Goal: Task Accomplishment & Management: Complete application form

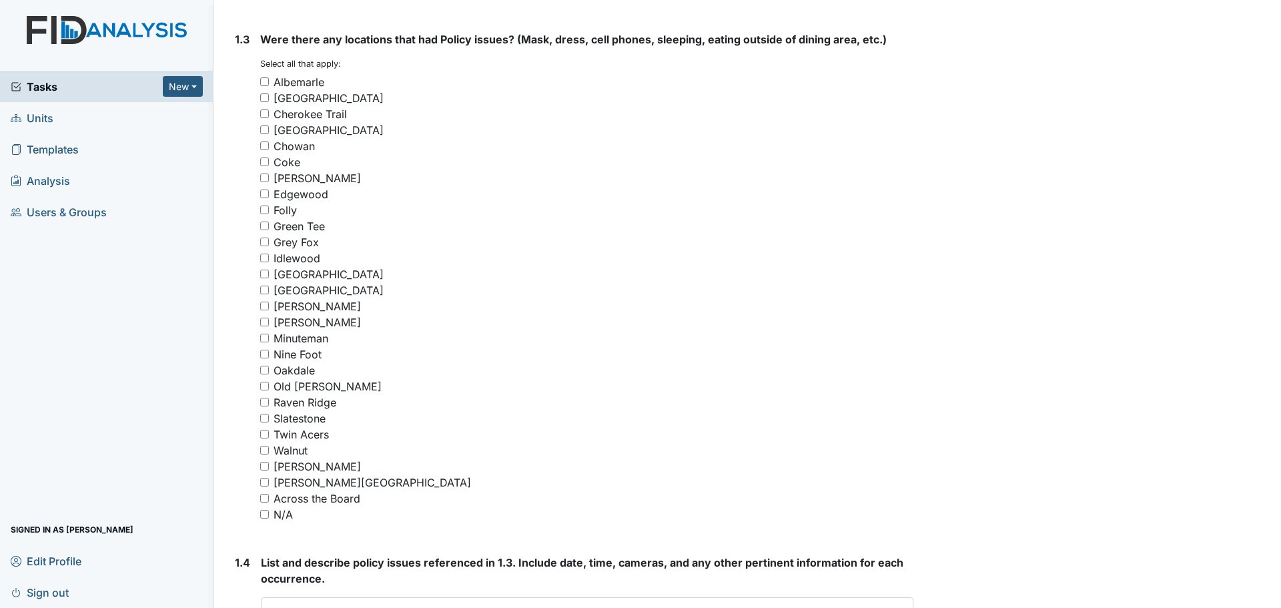
scroll to position [934, 0]
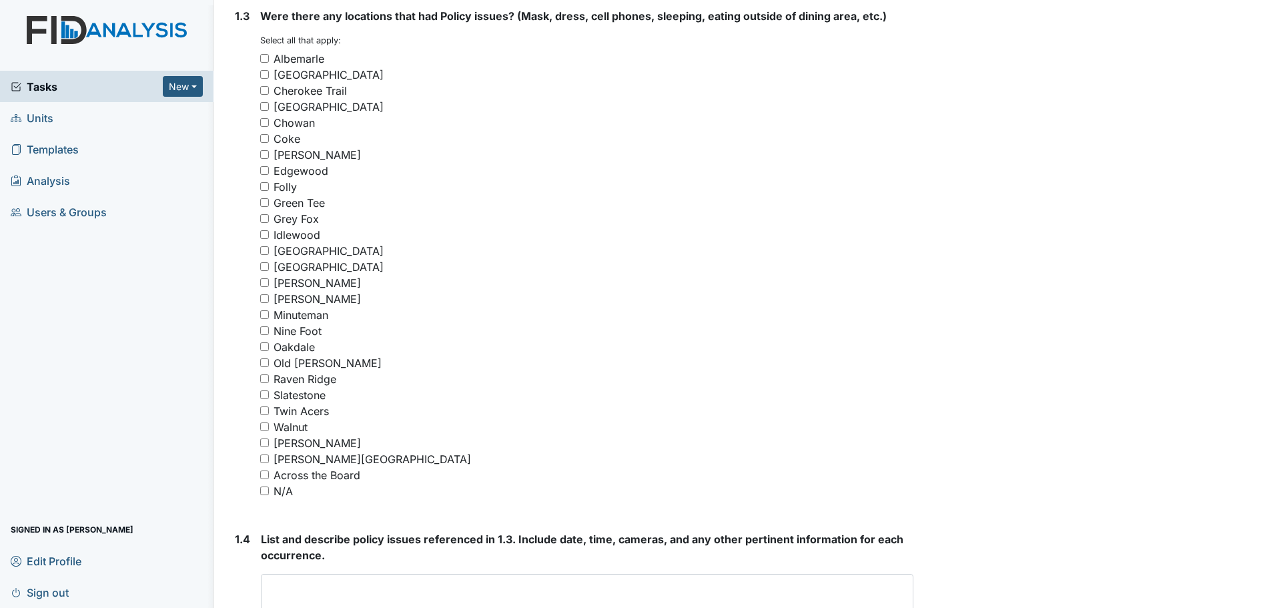
click at [264, 490] on input "N/A" at bounding box center [264, 490] width 9 height 9
checkbox input "true"
click at [427, 581] on textarea at bounding box center [587, 594] width 653 height 41
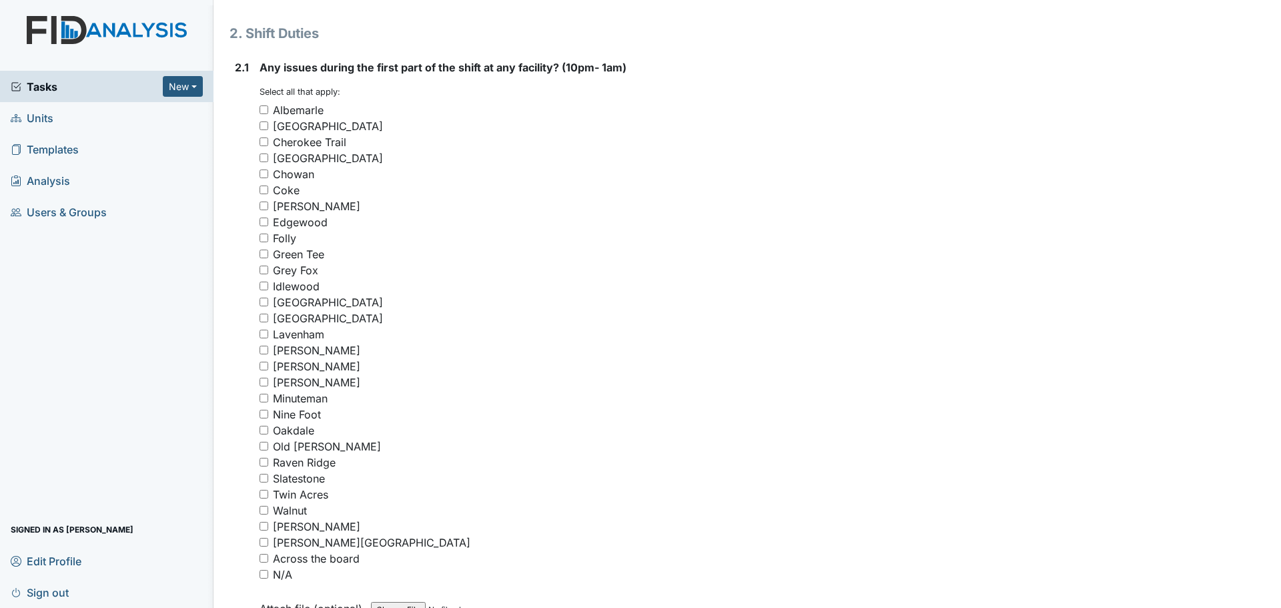
scroll to position [1802, 0]
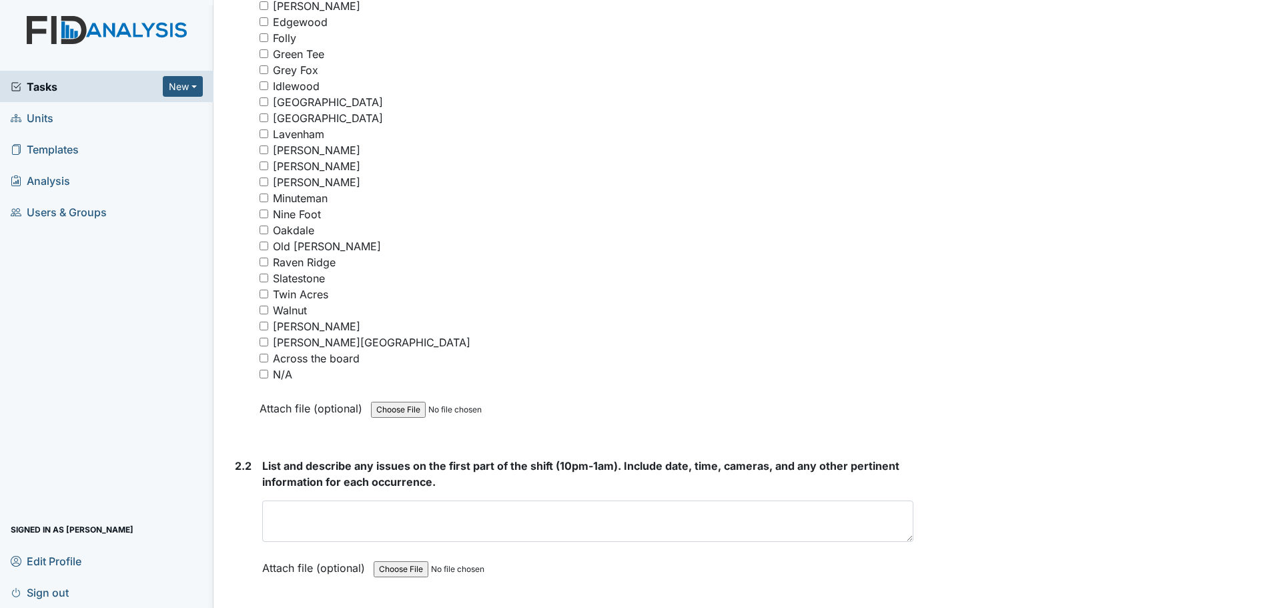
type textarea "Nothing to report."
drag, startPoint x: 266, startPoint y: 374, endPoint x: 357, endPoint y: 440, distance: 112.4
click at [266, 377] on input "N/A" at bounding box center [264, 374] width 9 height 9
checkbox input "true"
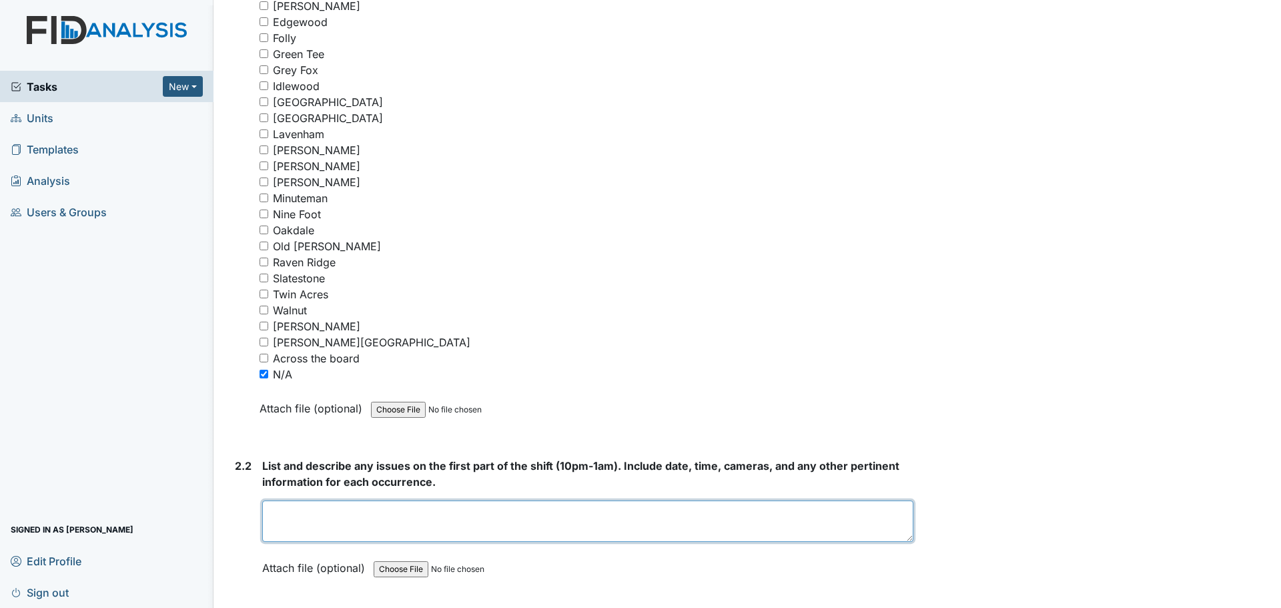
click at [492, 521] on textarea at bounding box center [587, 520] width 651 height 41
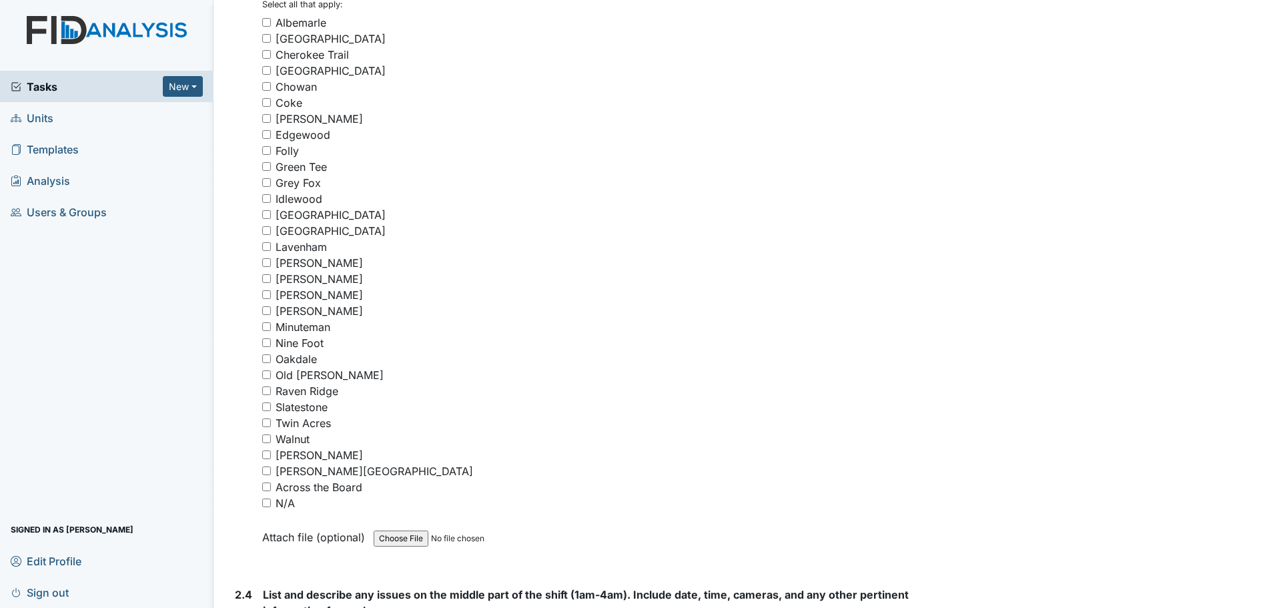
scroll to position [2469, 0]
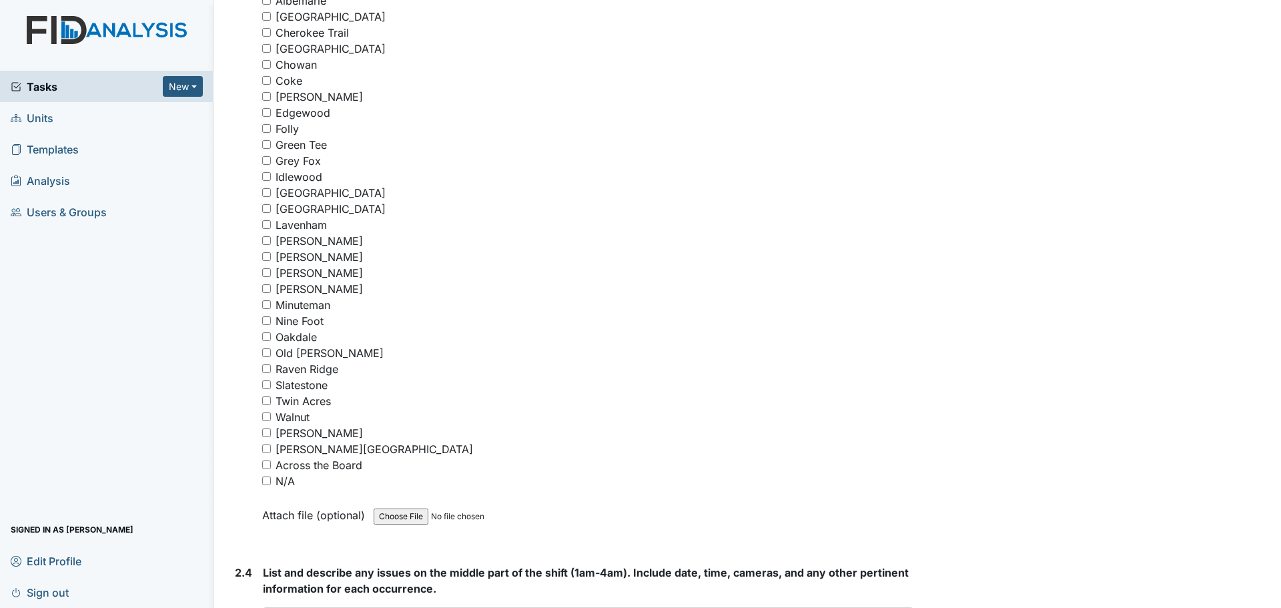
type textarea "Staff were cleaning and helping residents."
click at [268, 482] on input "N/A" at bounding box center [266, 480] width 9 height 9
checkbox input "true"
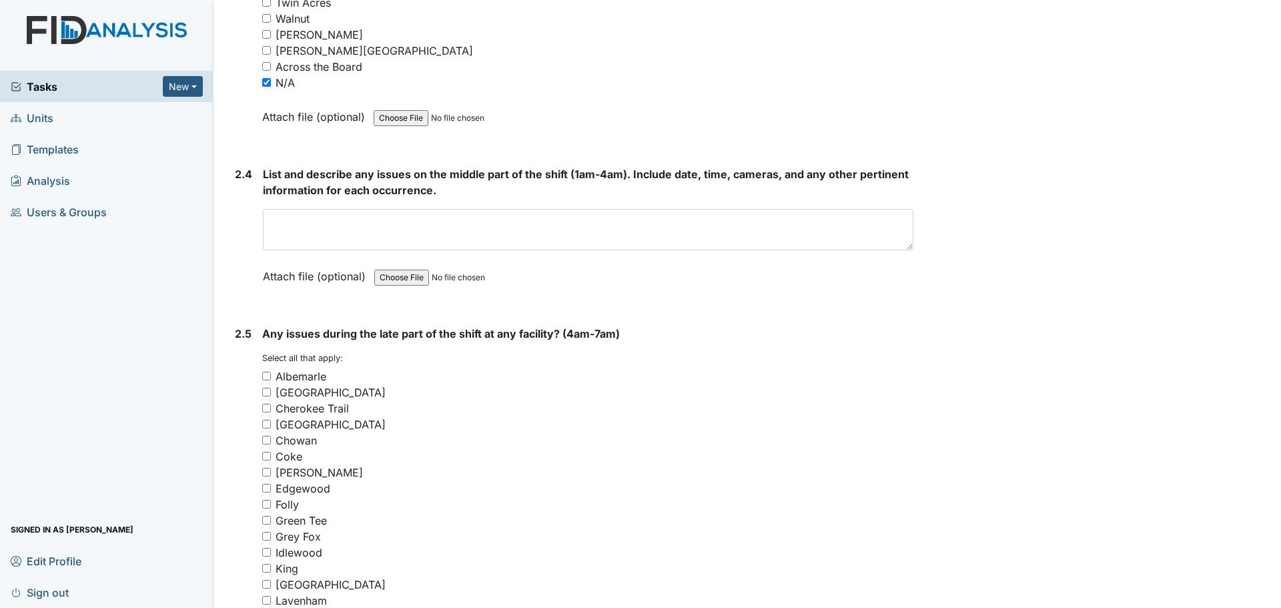
scroll to position [2869, 0]
click at [583, 204] on div "List and describe any issues on the middle part of the shift (1am-4am). Include…" at bounding box center [588, 227] width 651 height 127
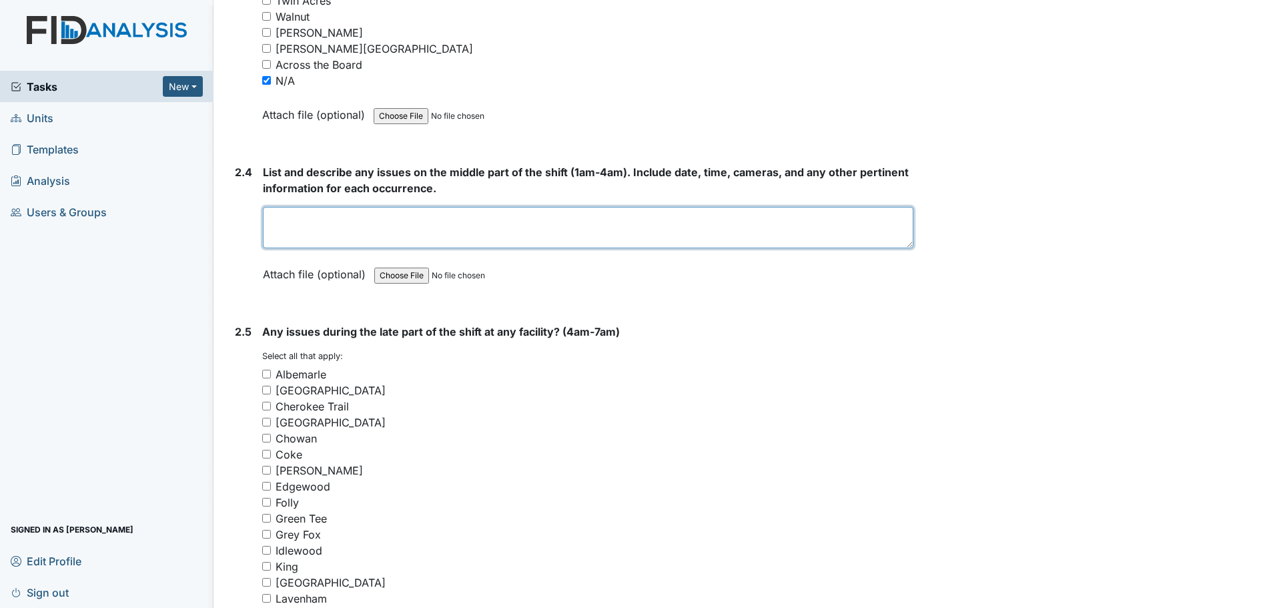
click at [588, 234] on textarea at bounding box center [588, 227] width 651 height 41
type textarea "S"
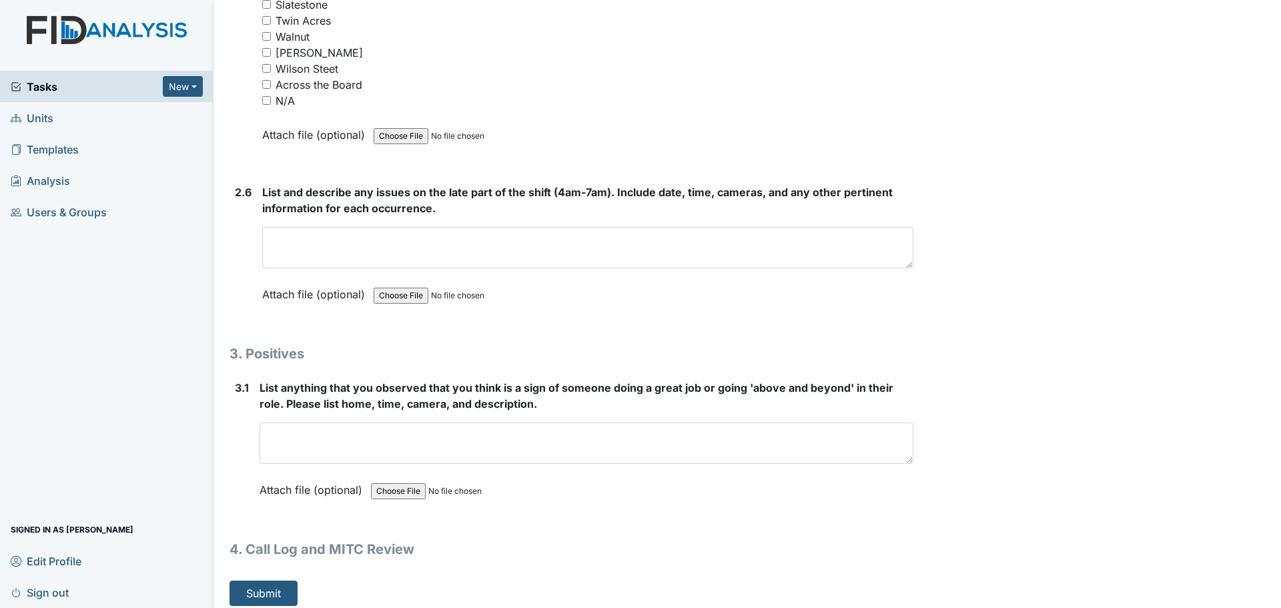
scroll to position [3632, 0]
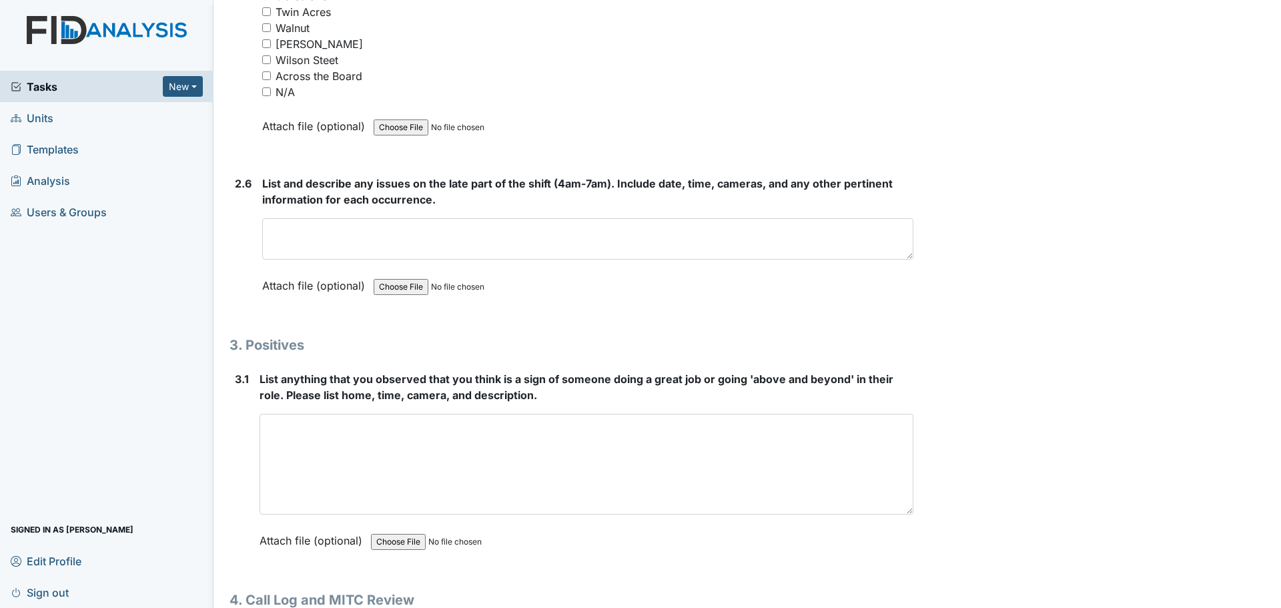
drag, startPoint x: 905, startPoint y: 452, endPoint x: 932, endPoint y: 610, distance: 160.5
click at [932, 607] on html "Tasks New Form Inspection Document Bundle Units Templates Analysis Users & Grou…" at bounding box center [640, 304] width 1281 height 608
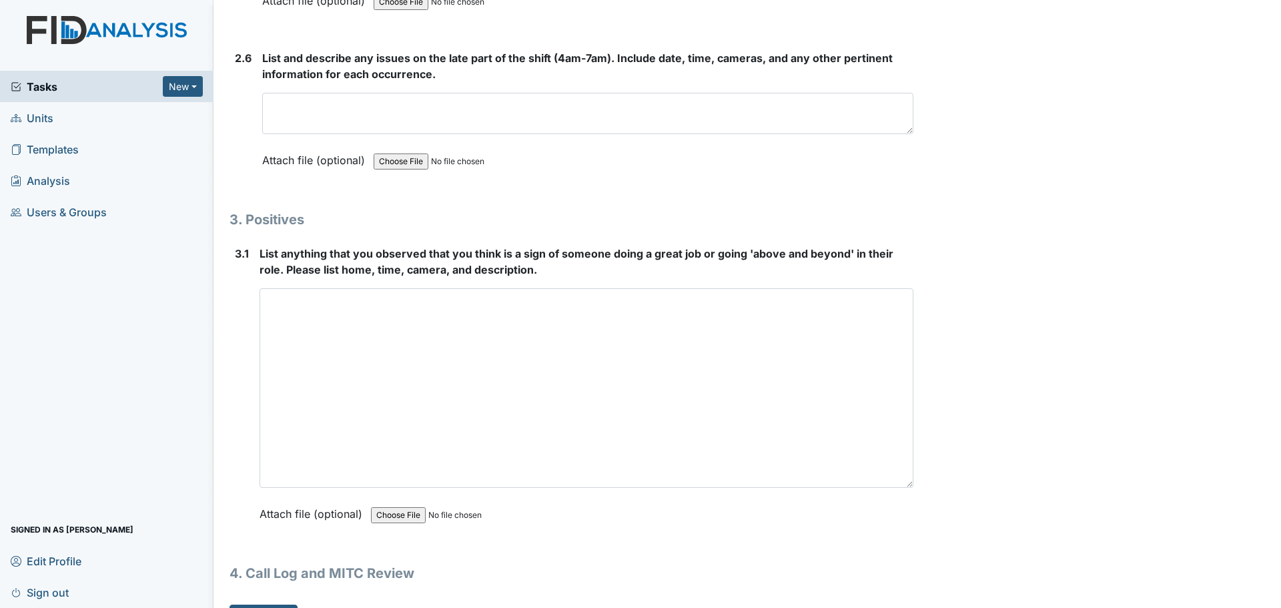
scroll to position [3766, 0]
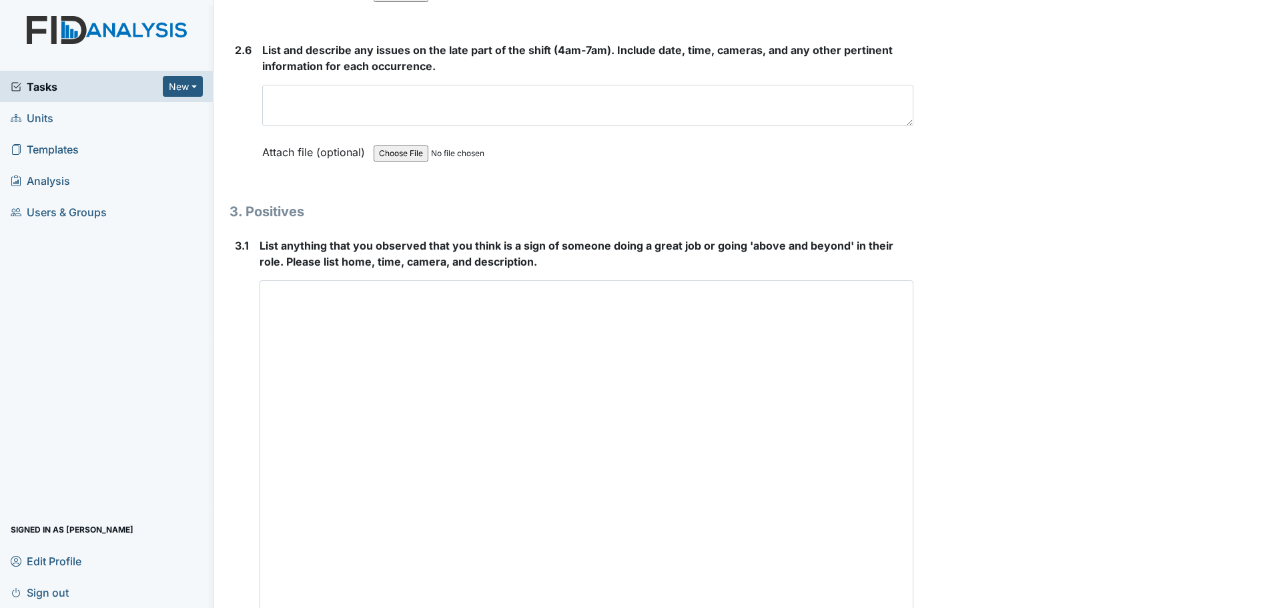
drag, startPoint x: 903, startPoint y: 475, endPoint x: 894, endPoint y: 639, distance: 164.4
click at [894, 607] on html "Tasks New Form Inspection Document Bundle Units Templates Analysis Users & Grou…" at bounding box center [640, 304] width 1281 height 608
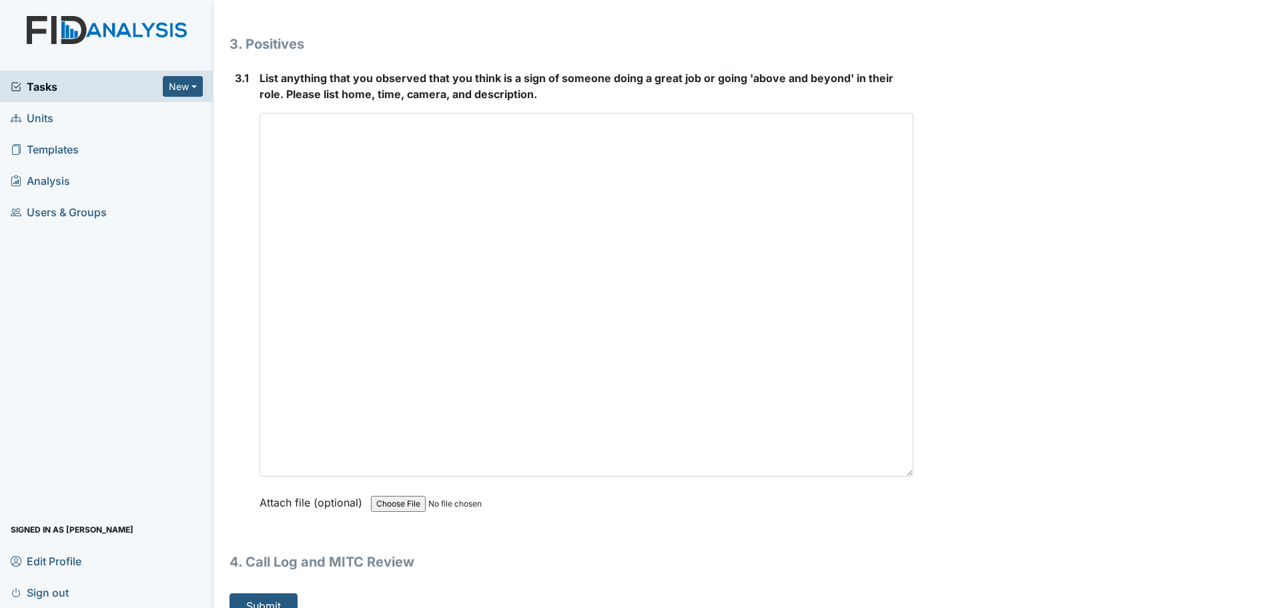
scroll to position [3954, 0]
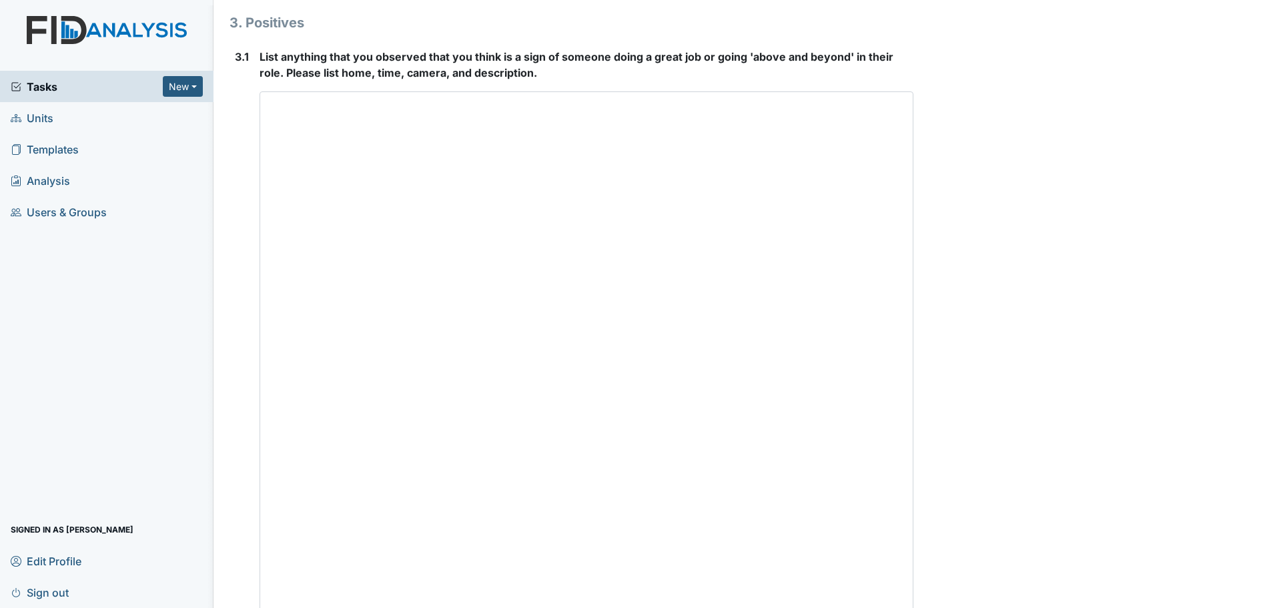
drag, startPoint x: 900, startPoint y: 449, endPoint x: 901, endPoint y: 639, distance: 190.2
click at [901, 607] on html "Tasks New Form Inspection Document Bundle Units Templates Analysis Users & Grou…" at bounding box center [640, 304] width 1281 height 608
type textarea "Staff were cleaning and helping residents."
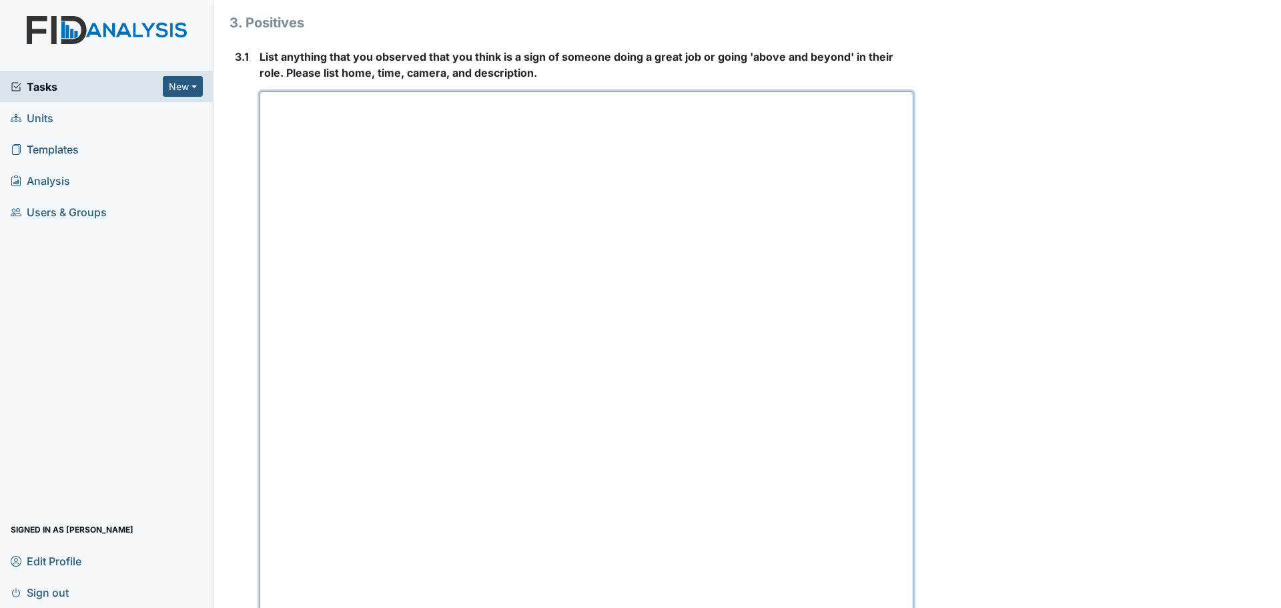
click at [653, 166] on textarea at bounding box center [587, 368] width 654 height 554
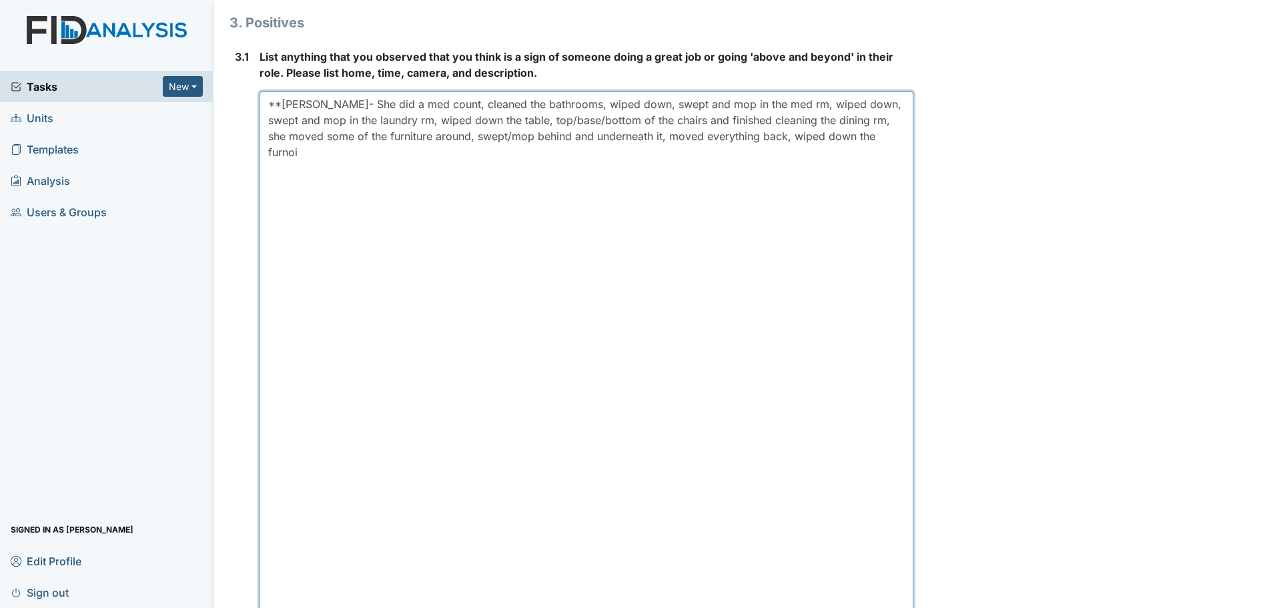
click at [576, 103] on textarea "**[PERSON_NAME]- She did a med count, cleaned the bathrooms, wiped down, swept …" at bounding box center [587, 368] width 654 height 554
click at [364, 153] on textarea "**[PERSON_NAME]- She did a med count, cleaned the bathrooms, organized, wiped d…" at bounding box center [587, 368] width 654 height 554
click at [366, 189] on textarea "**[PERSON_NAME]- She did a med count, cleaned the bathrooms, organized, wiped d…" at bounding box center [587, 368] width 654 height 554
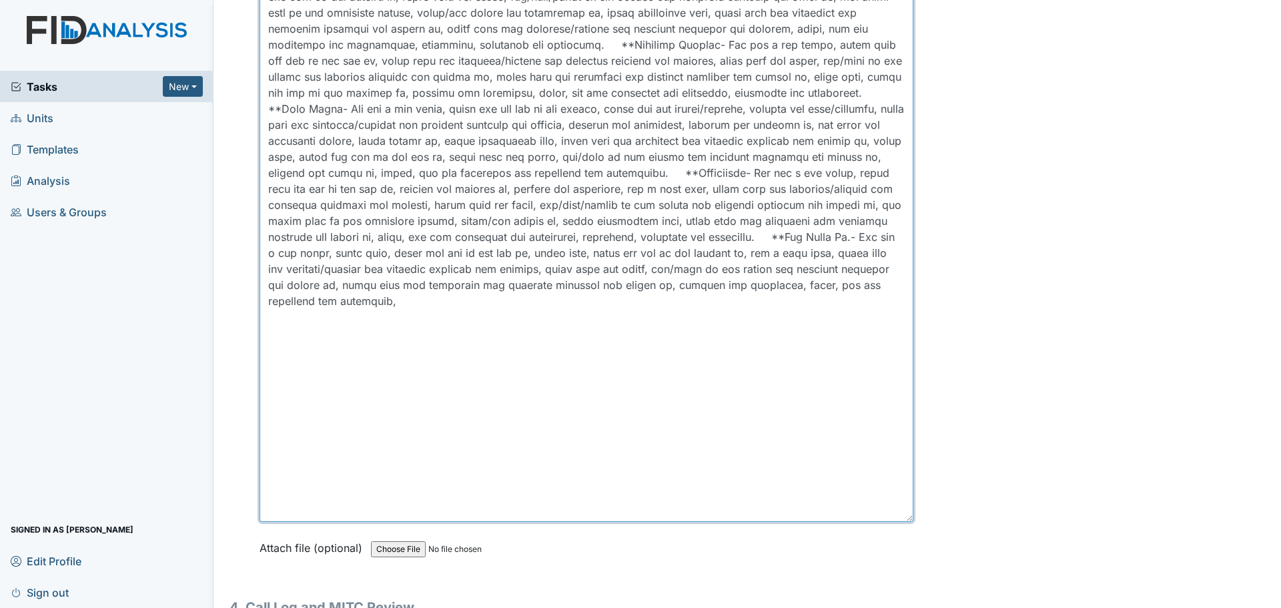
scroll to position [4011, 0]
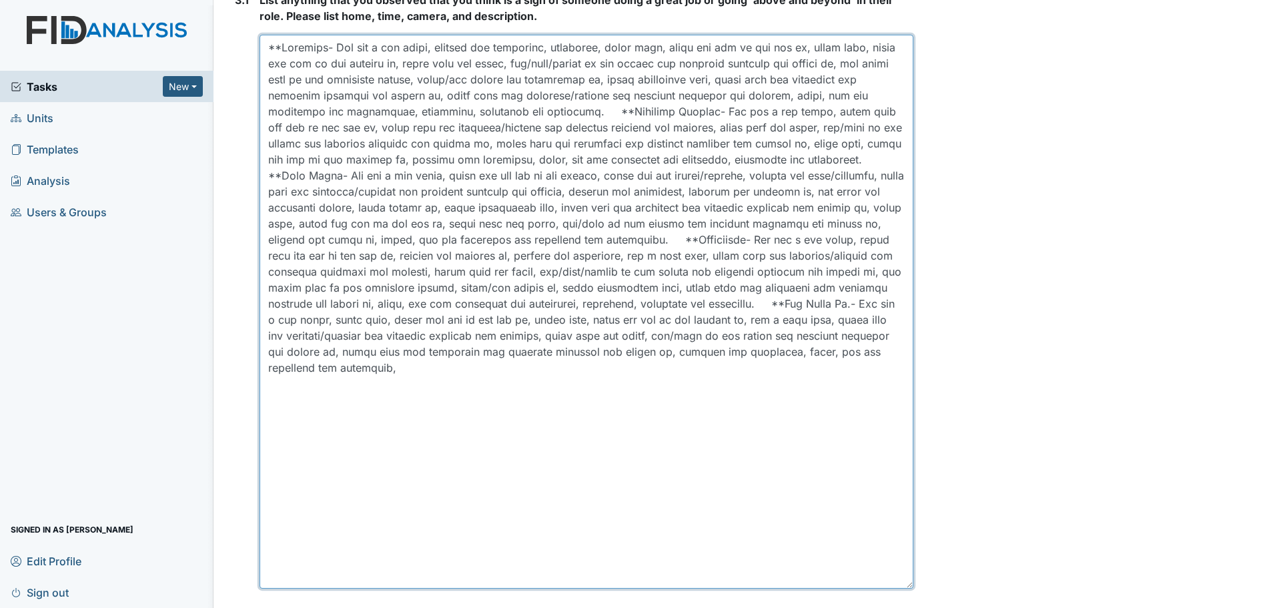
click at [413, 272] on textarea at bounding box center [587, 312] width 654 height 554
click at [368, 391] on textarea at bounding box center [587, 312] width 654 height 554
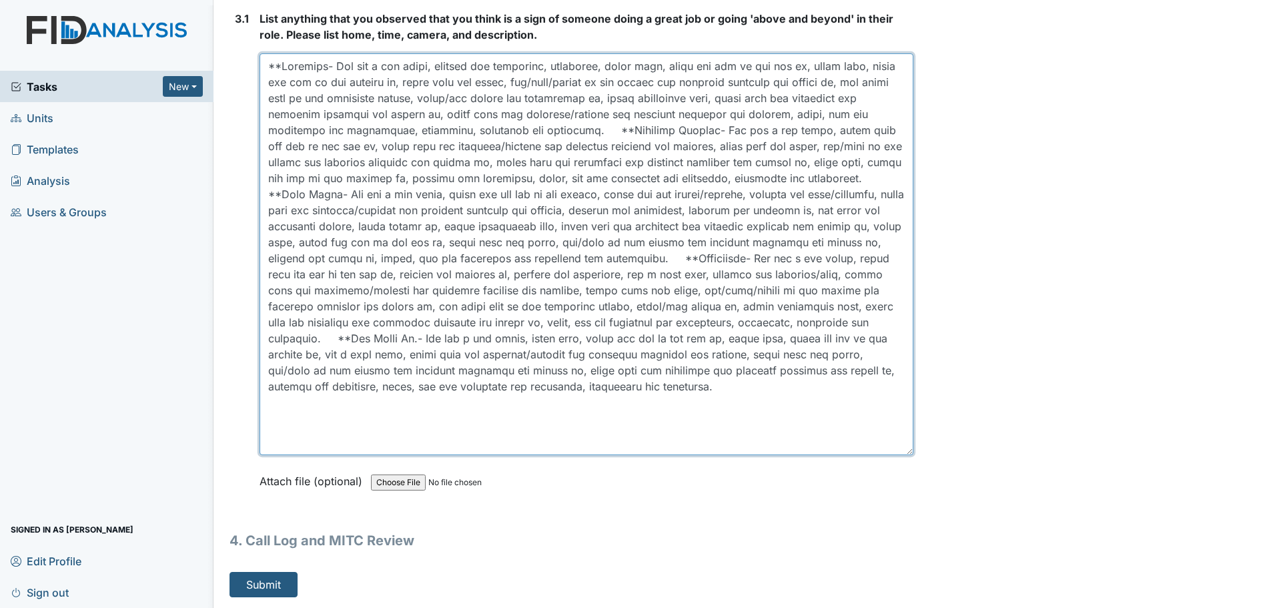
scroll to position [3992, 0]
drag, startPoint x: 902, startPoint y: 585, endPoint x: 901, endPoint y: 432, distance: 152.8
click at [901, 432] on textarea at bounding box center [587, 255] width 654 height 402
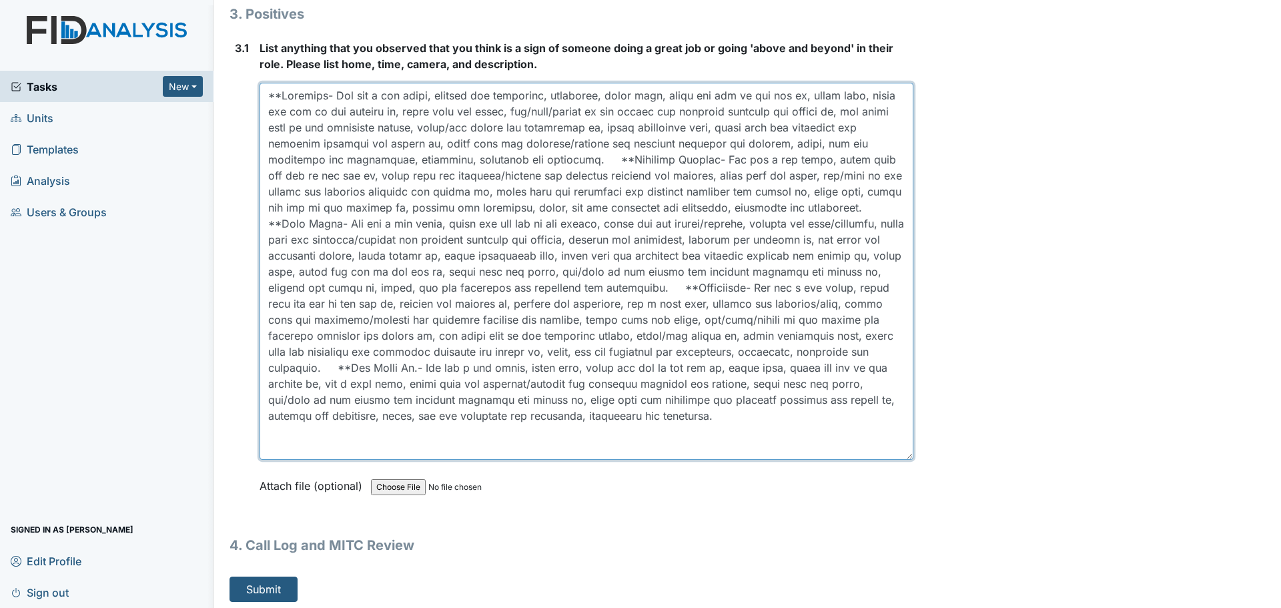
drag, startPoint x: 902, startPoint y: 452, endPoint x: 905, endPoint y: 422, distance: 30.1
click at [905, 422] on textarea at bounding box center [587, 271] width 654 height 377
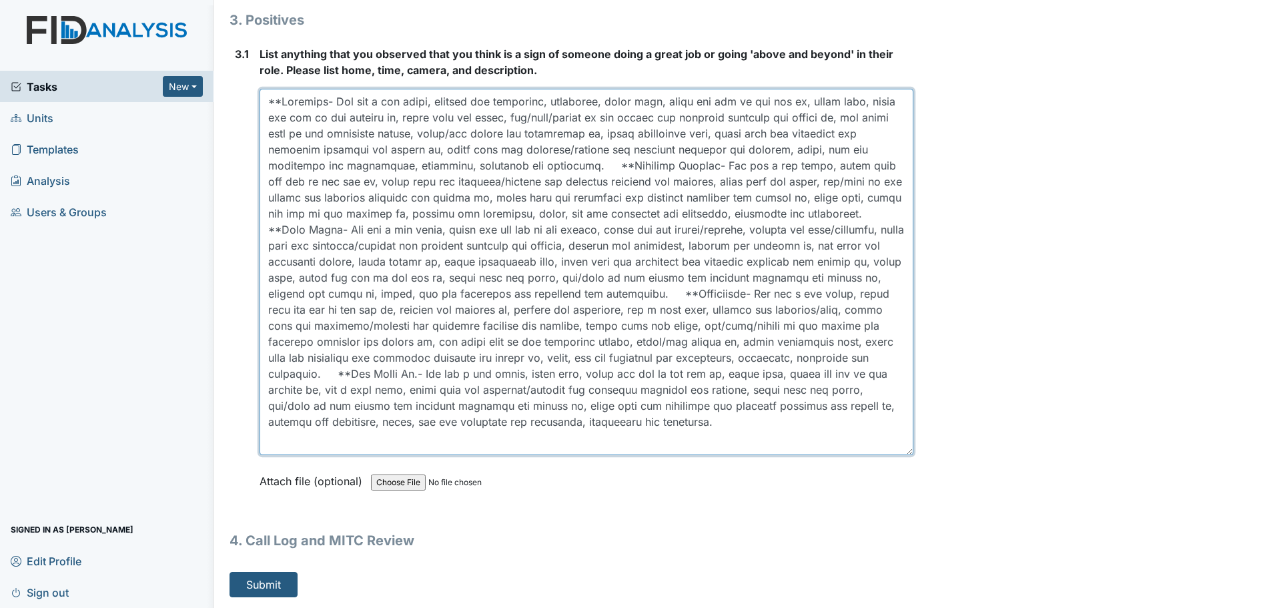
scroll to position [3956, 0]
drag, startPoint x: 902, startPoint y: 453, endPoint x: 903, endPoint y: 446, distance: 6.8
click at [903, 446] on textarea at bounding box center [587, 272] width 654 height 365
click at [270, 166] on textarea at bounding box center [587, 272] width 654 height 365
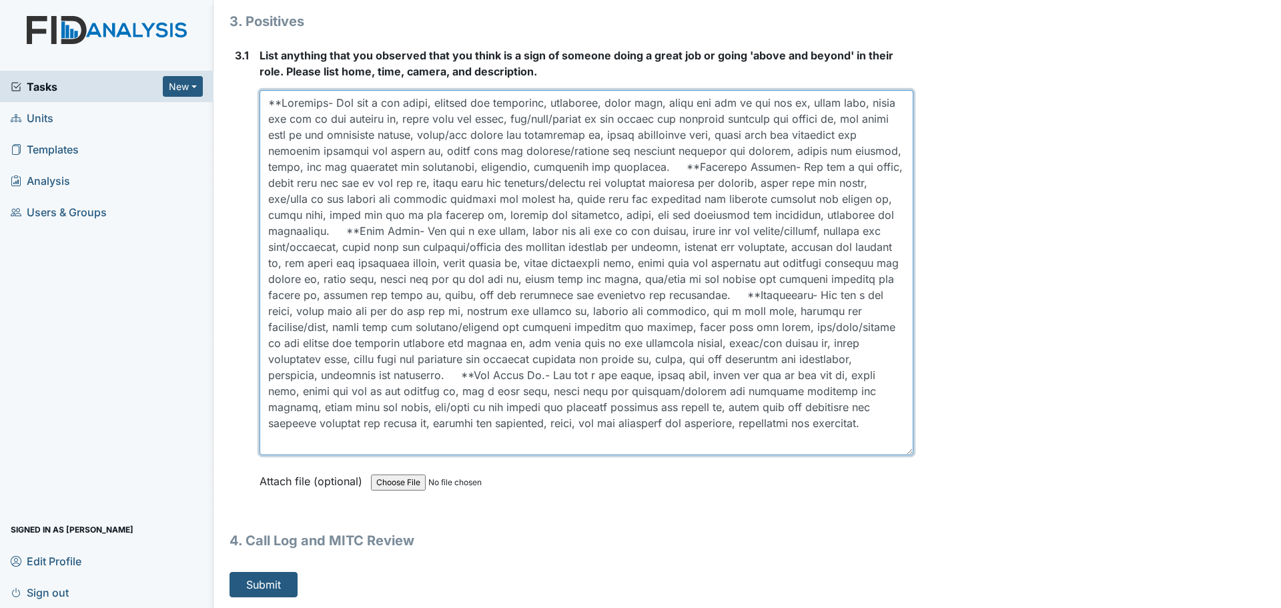
type textarea "**[PERSON_NAME]- She did a med count, cleaned the bathrooms, organized, wiped d…"
